Goal: Information Seeking & Learning: Learn about a topic

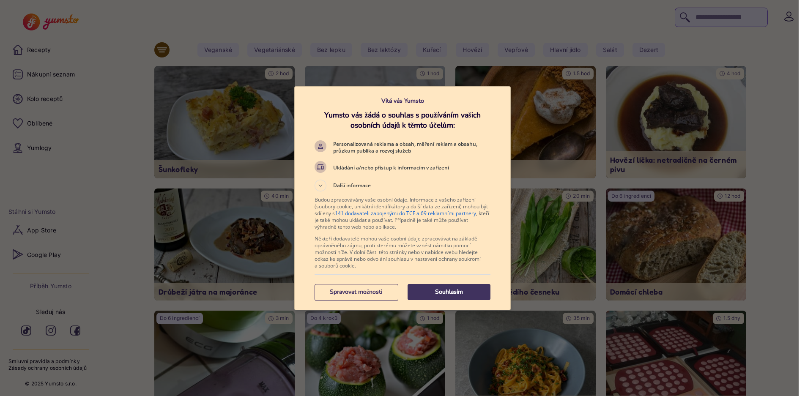
click at [456, 293] on p "Souhlasím" at bounding box center [448, 292] width 83 height 8
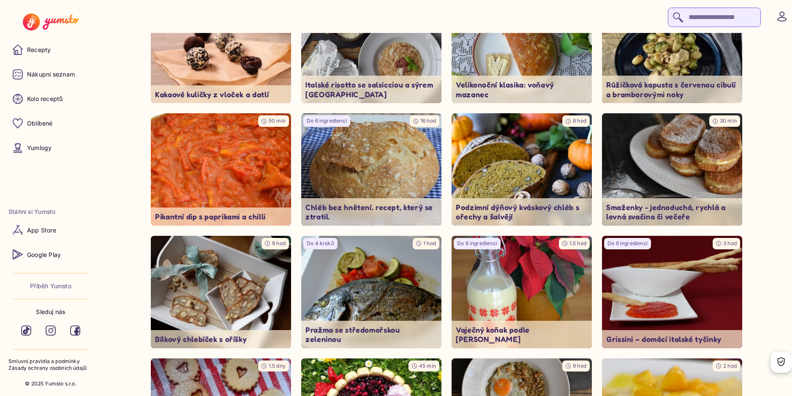
scroll to position [9846, 0]
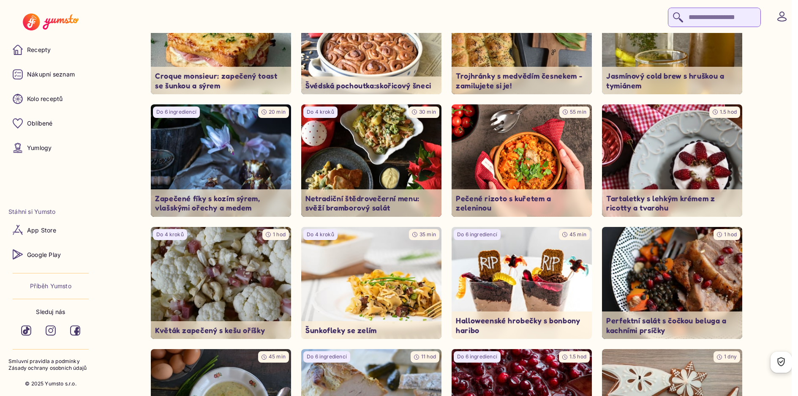
scroll to position [6327, 0]
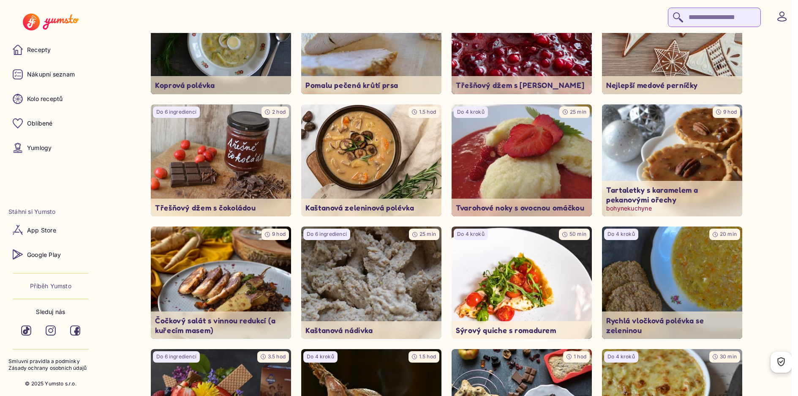
click at [685, 140] on img at bounding box center [673, 160] width 148 height 118
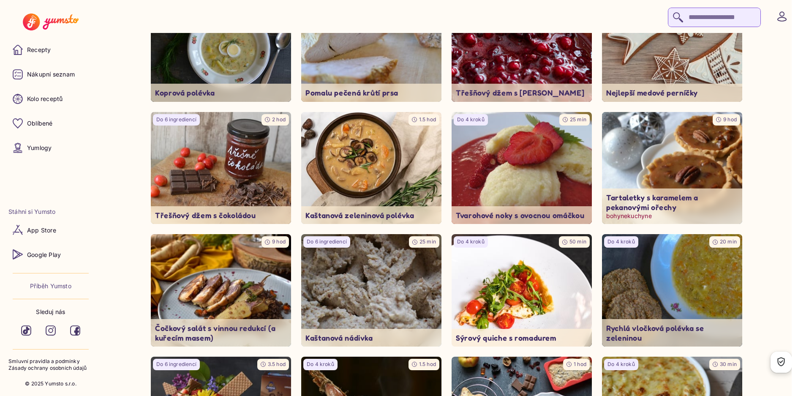
scroll to position [6319, 0]
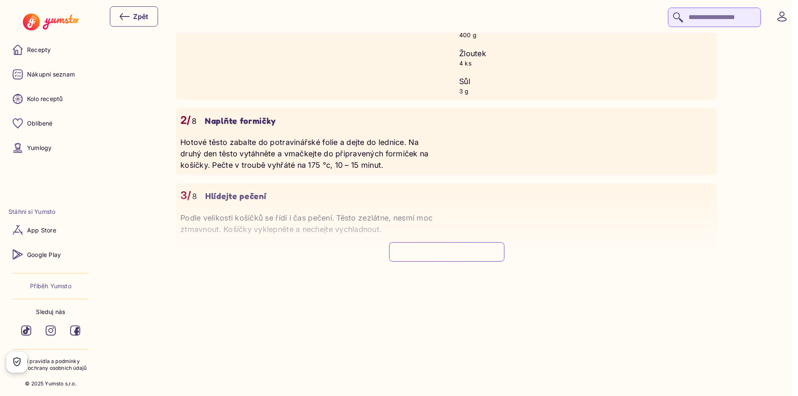
type input "**"
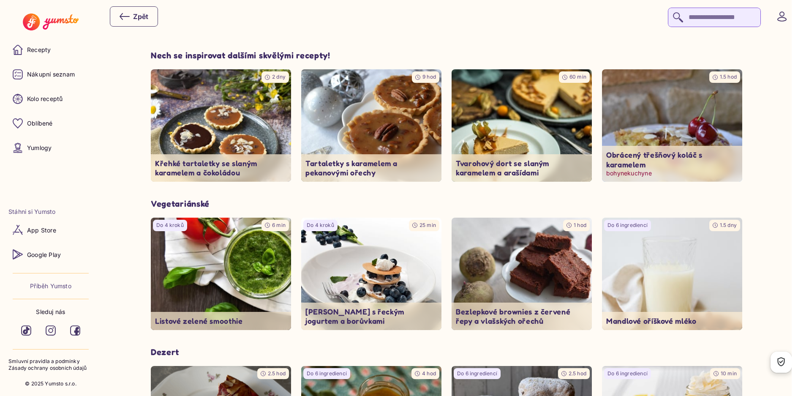
scroll to position [1226, 0]
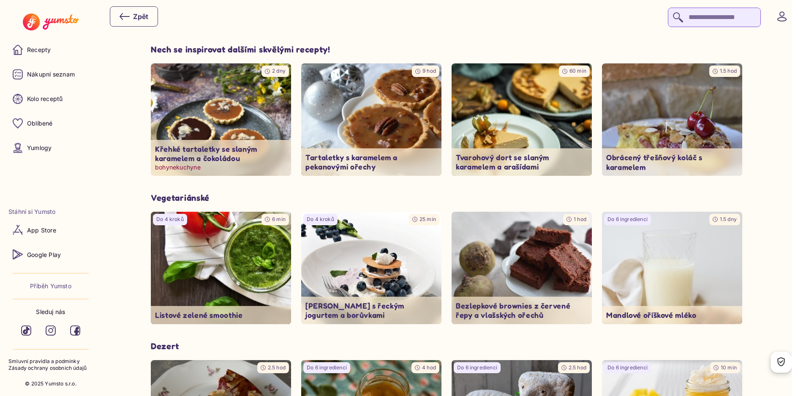
click at [235, 128] on img at bounding box center [222, 120] width 148 height 118
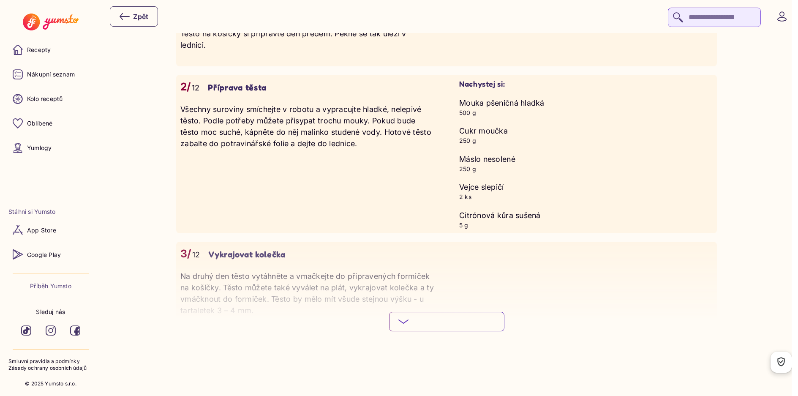
scroll to position [930, 0]
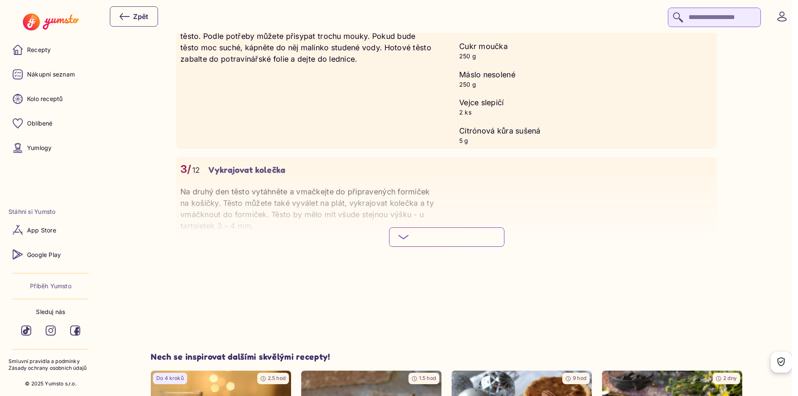
click at [464, 234] on span "Podívej se na celý postup" at bounding box center [453, 237] width 83 height 8
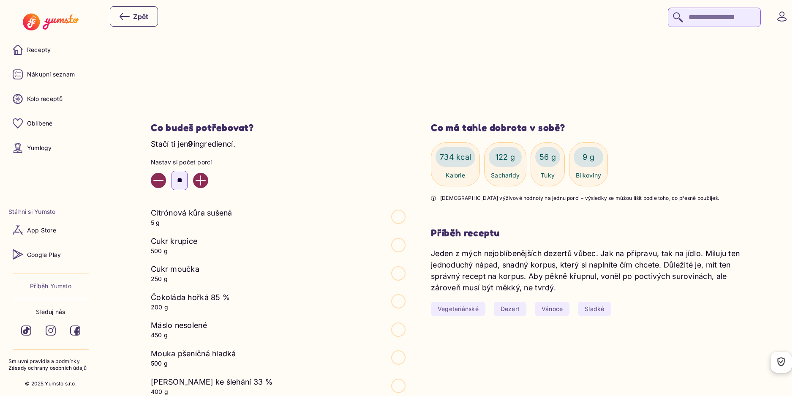
scroll to position [85, 0]
